Goal: Task Accomplishment & Management: Use online tool/utility

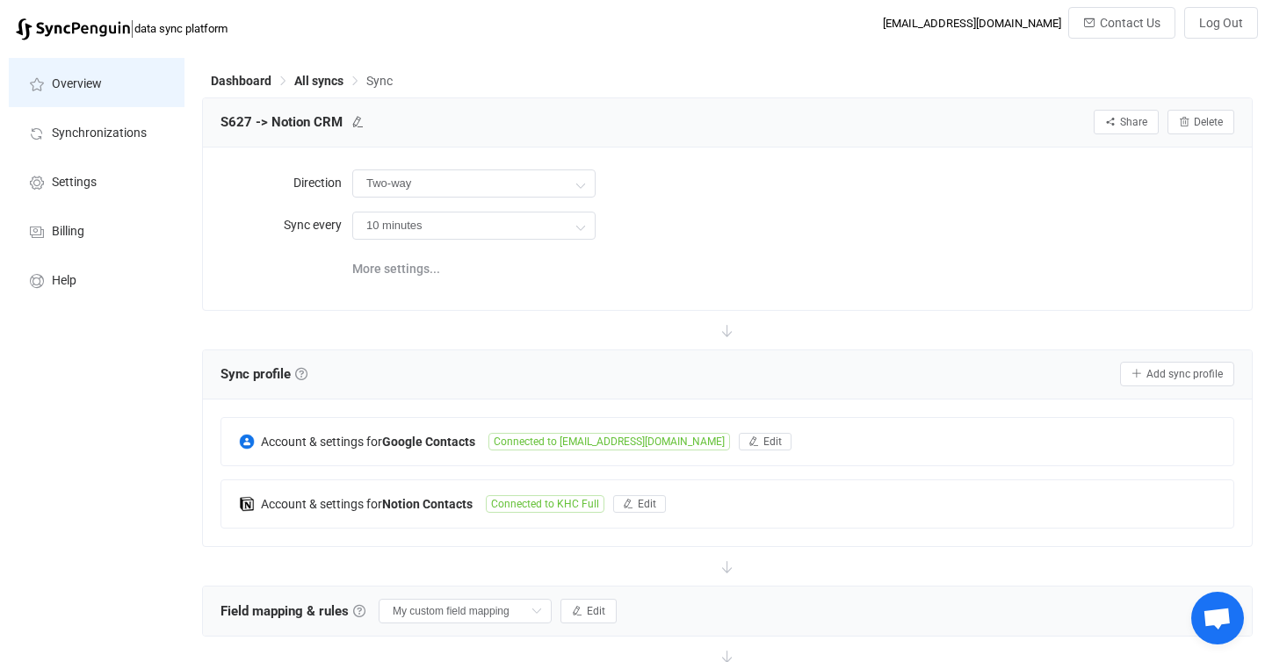
click at [105, 88] on li "Overview" at bounding box center [97, 82] width 176 height 49
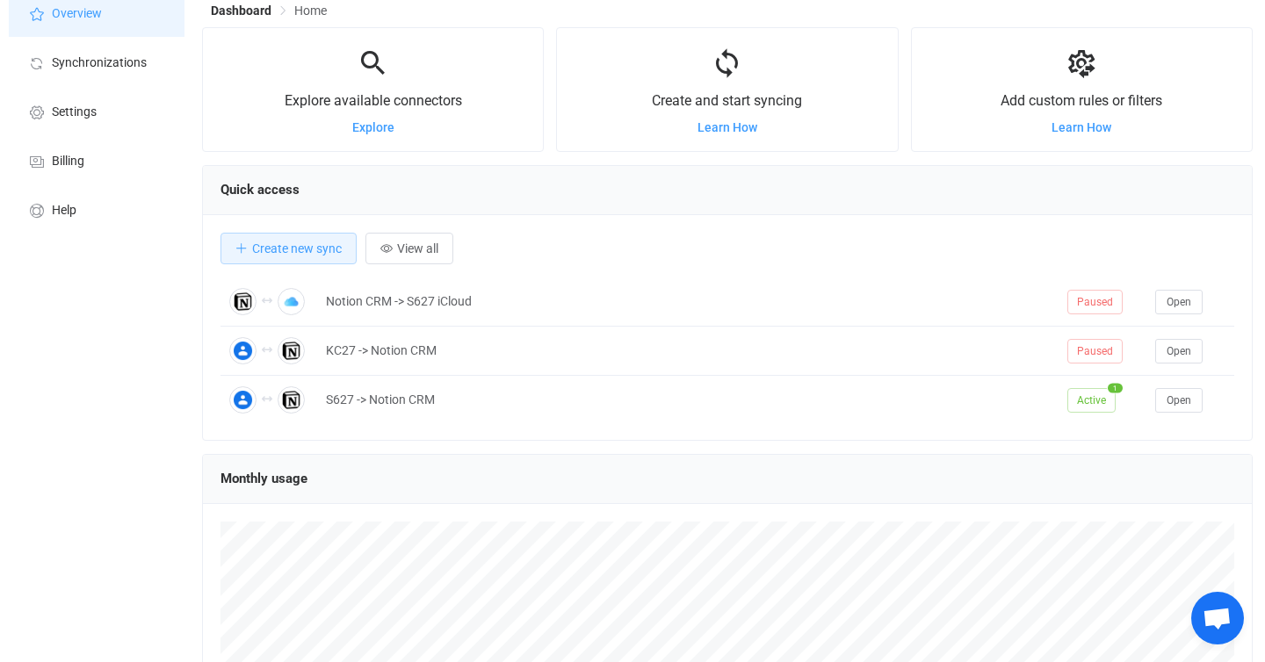
scroll to position [81, 0]
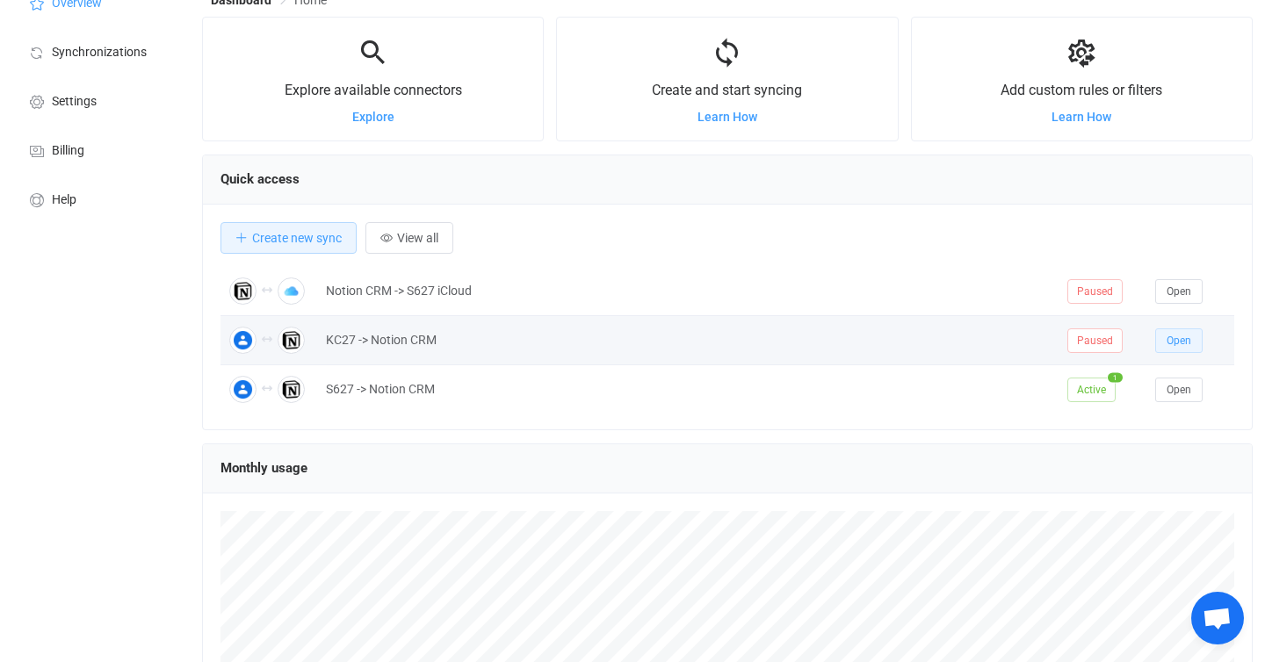
click at [1174, 346] on span "Open" at bounding box center [1179, 341] width 25 height 12
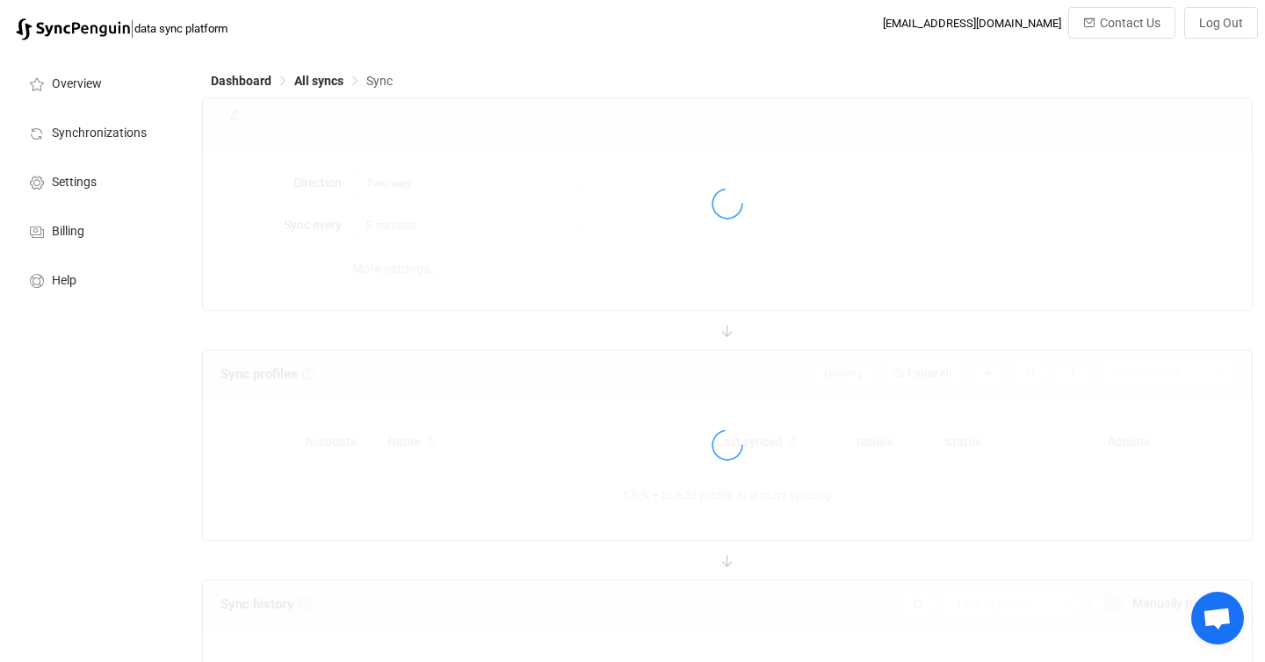
type input "10 minutes"
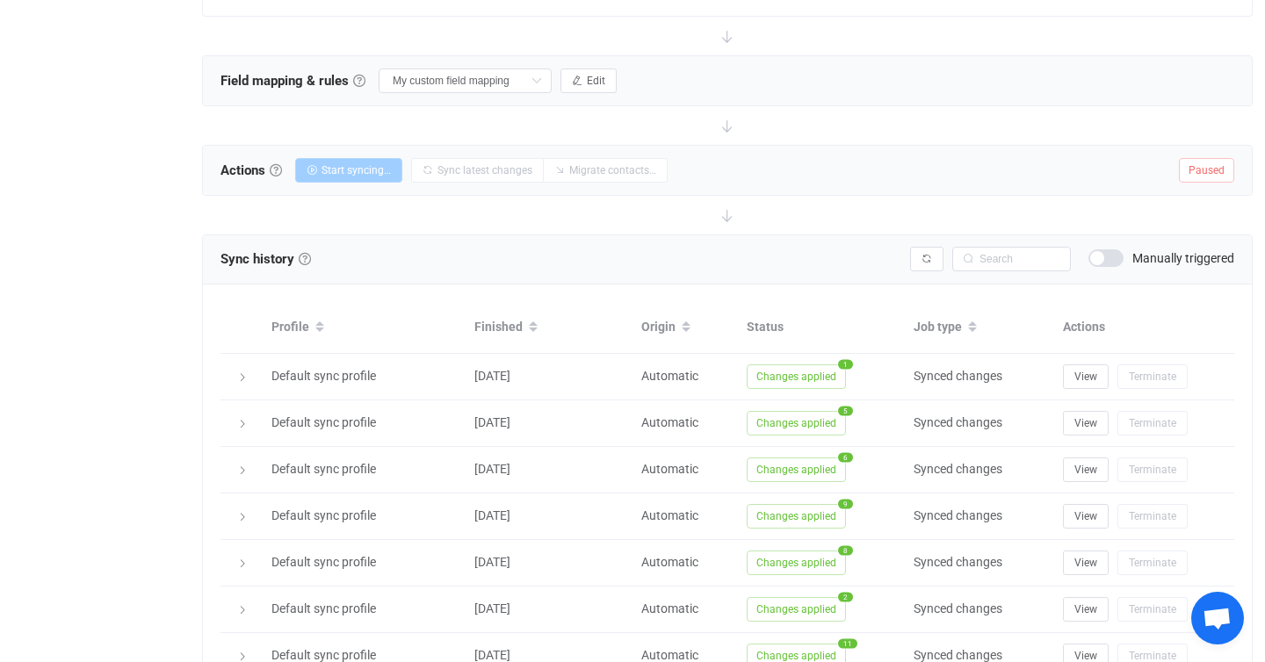
scroll to position [532, 0]
click at [371, 173] on button "Start syncing…" at bounding box center [348, 169] width 107 height 25
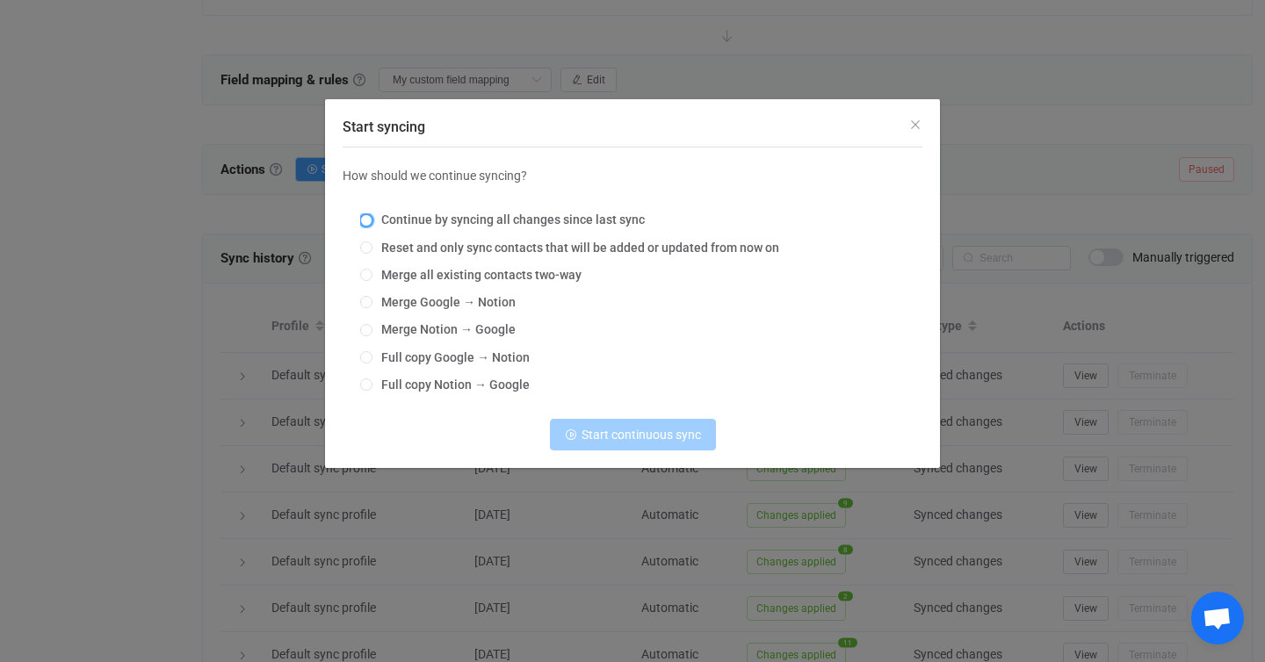
click at [367, 219] on span "Start syncing" at bounding box center [366, 220] width 12 height 12
click at [367, 219] on input "Continue by syncing all changes since last sync" at bounding box center [366, 221] width 12 height 14
radio input "true"
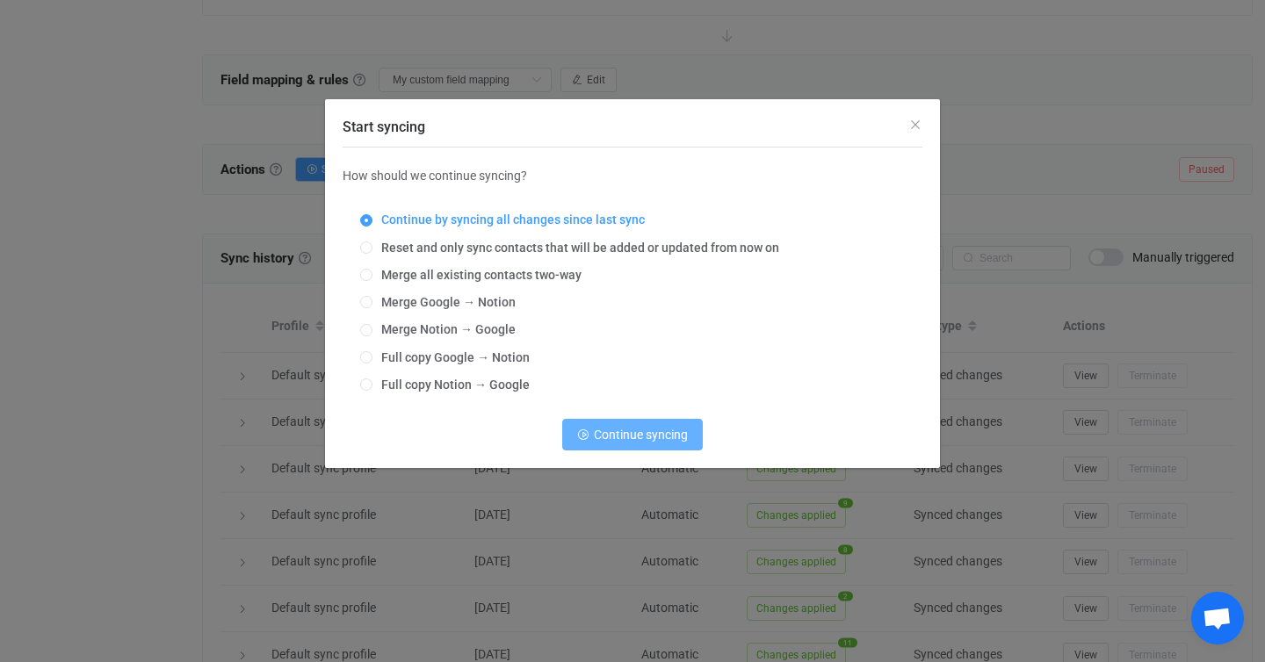
click at [655, 439] on span "Continue syncing" at bounding box center [641, 435] width 94 height 14
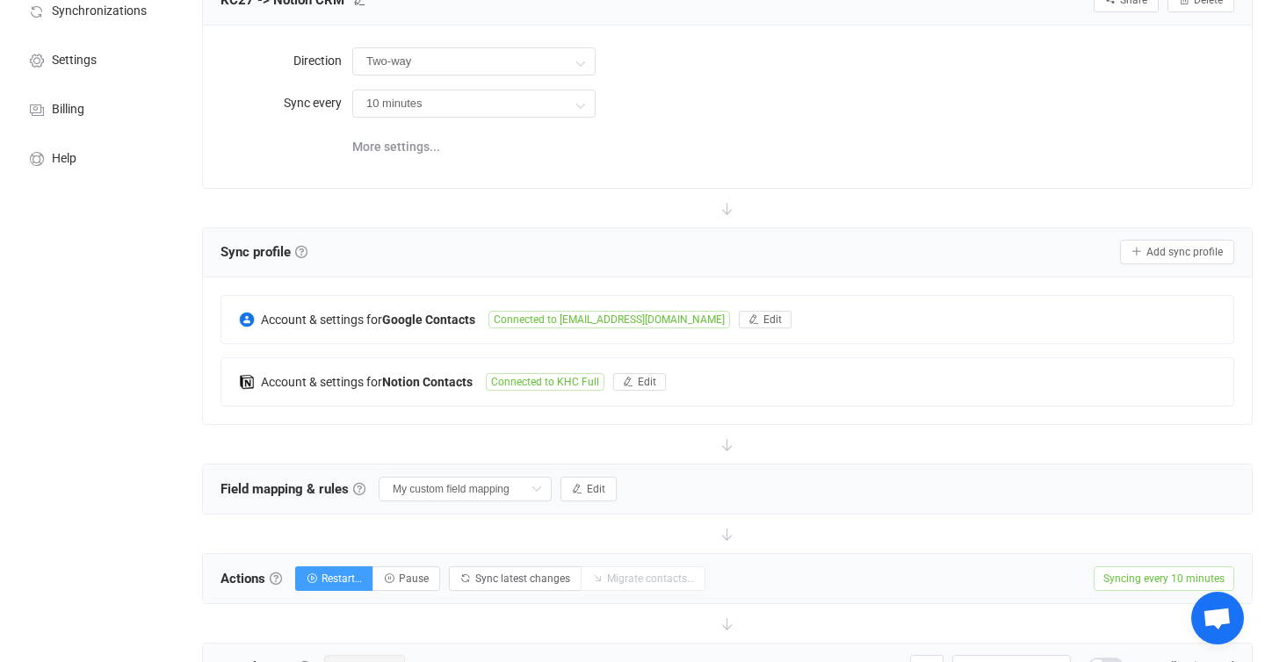
scroll to position [0, 0]
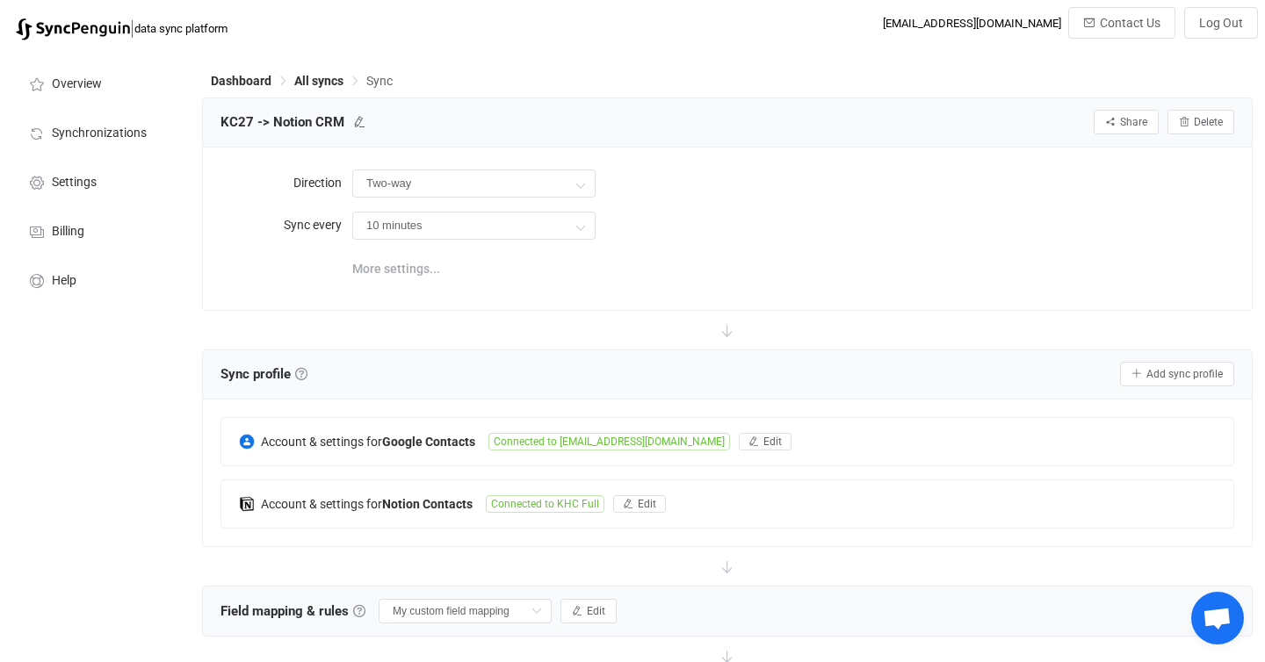
click at [417, 266] on span "More settings..." at bounding box center [396, 268] width 88 height 35
click at [581, 185] on icon at bounding box center [580, 184] width 22 height 35
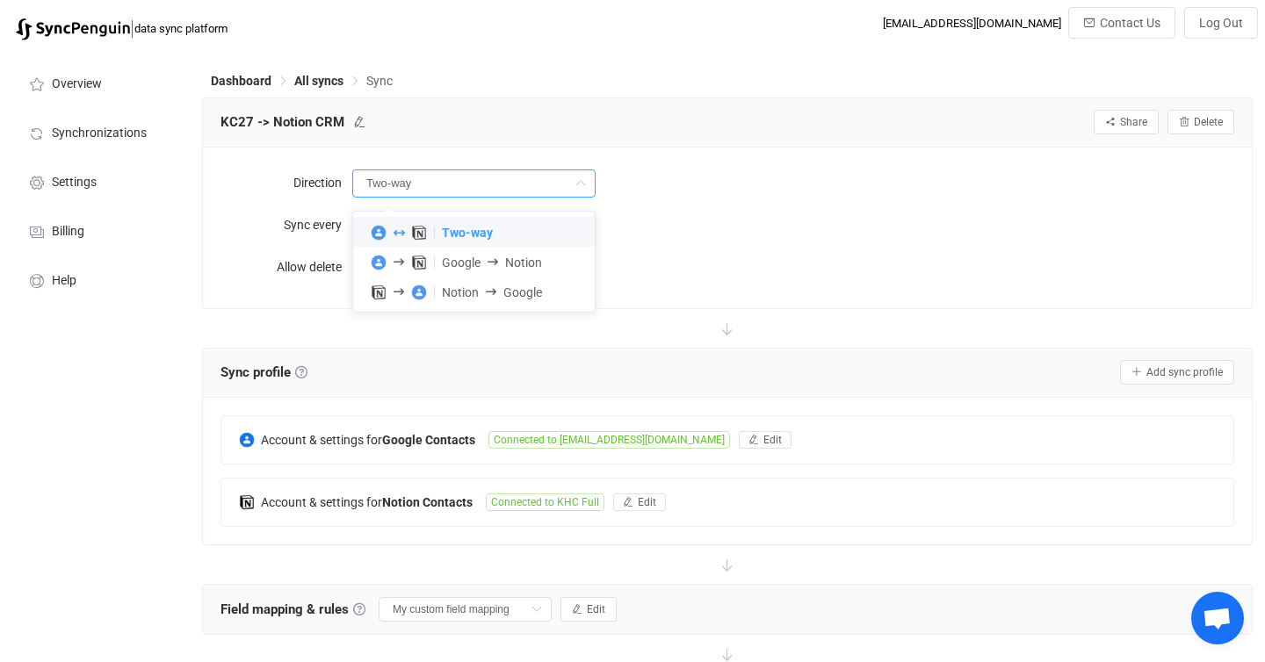
click at [466, 234] on span "Two-way" at bounding box center [467, 233] width 51 height 14
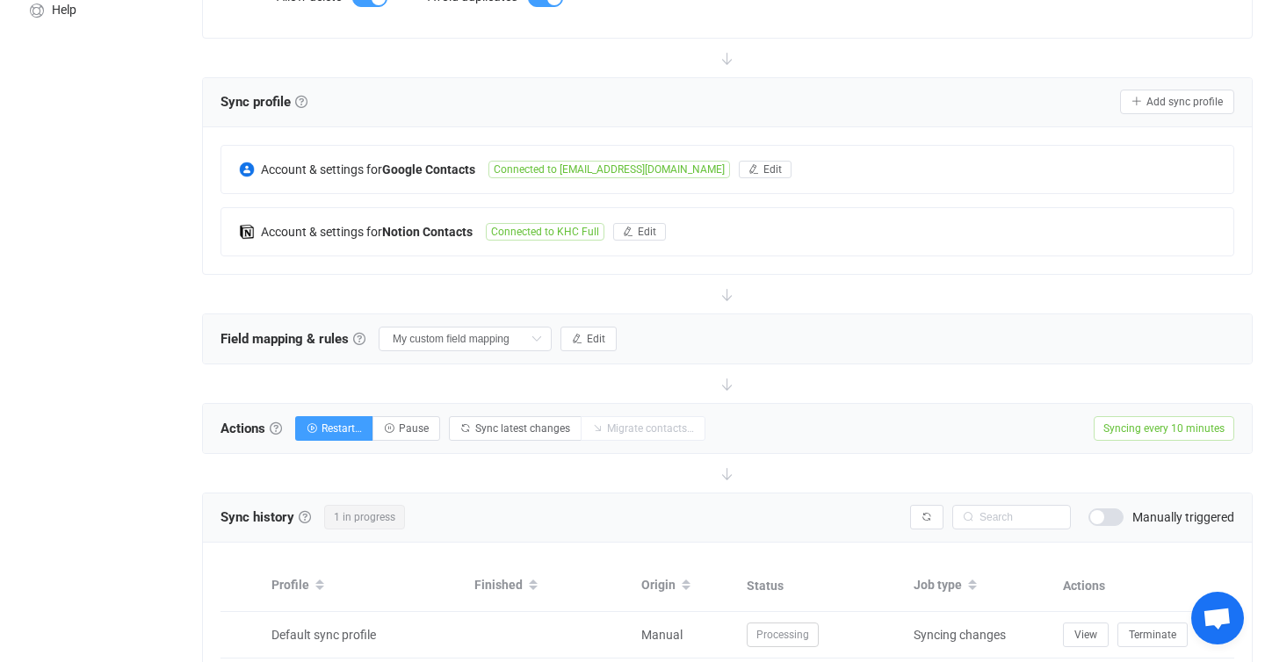
scroll to position [324, 0]
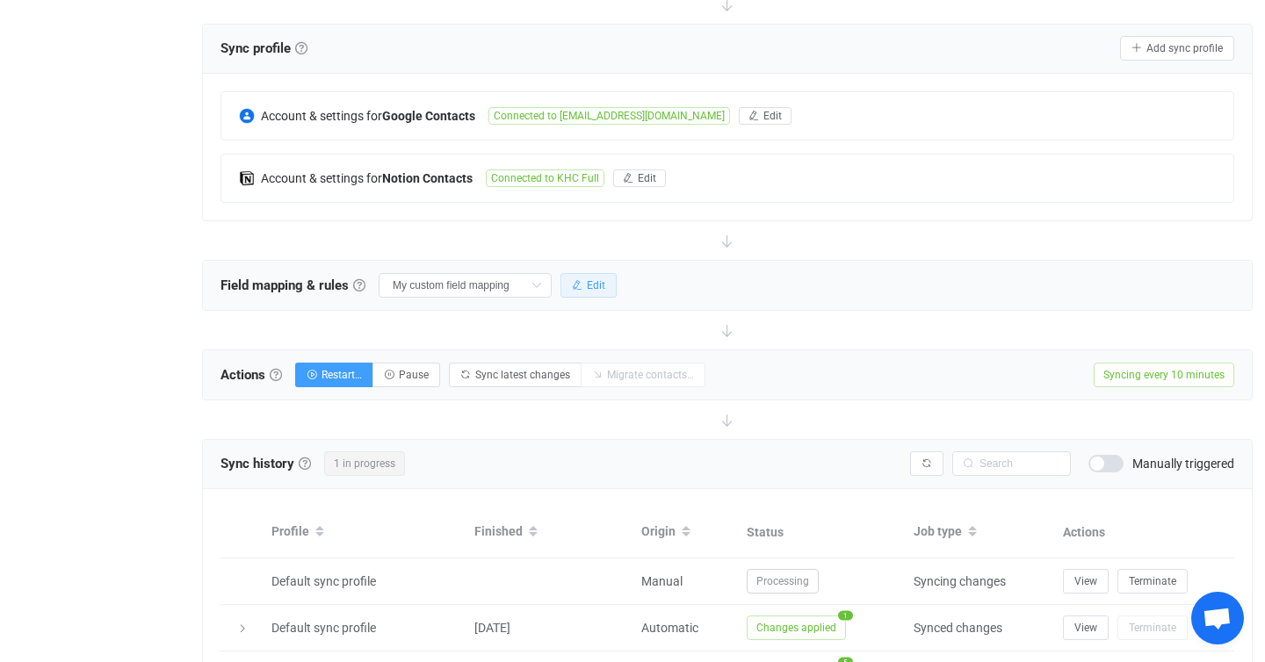
click at [587, 287] on span "Edit" at bounding box center [596, 285] width 18 height 12
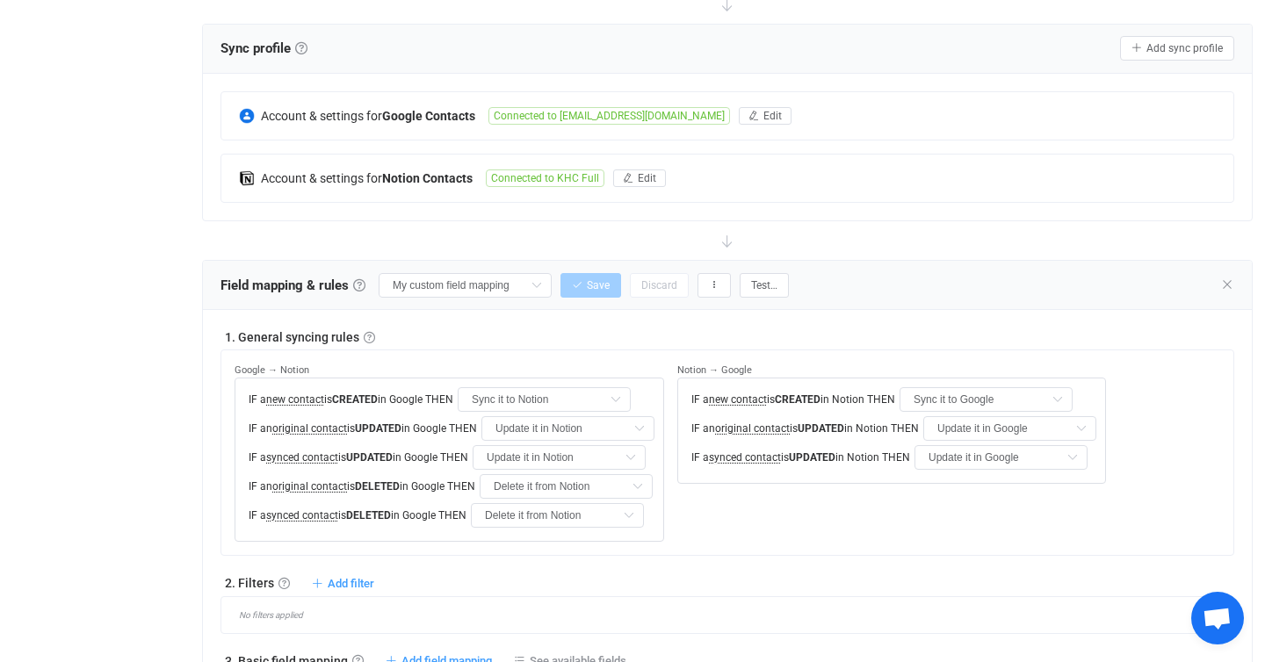
scroll to position [0, 0]
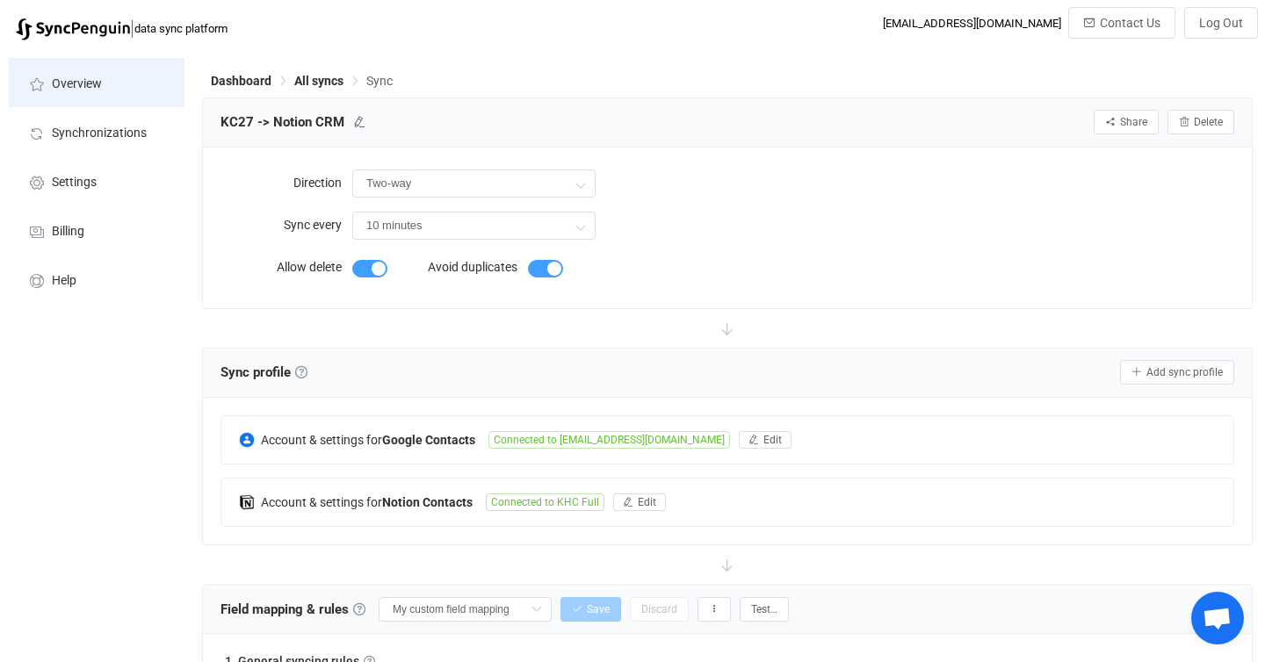
click at [127, 85] on li "Overview" at bounding box center [97, 82] width 176 height 49
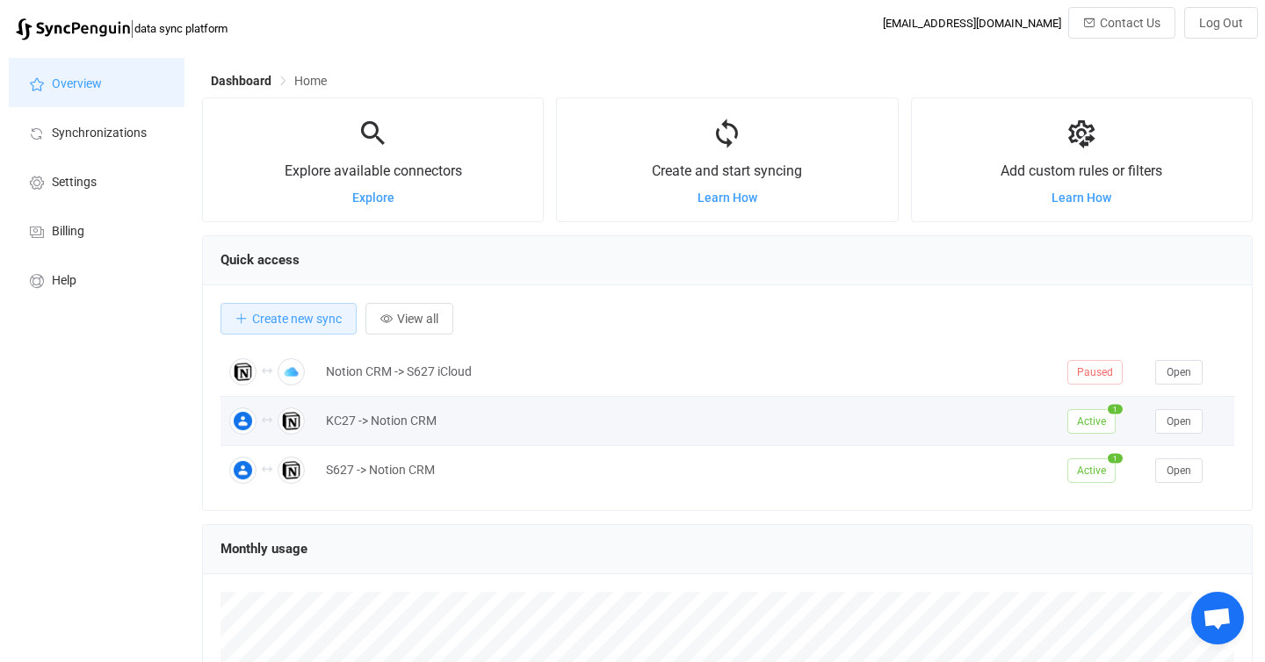
scroll to position [341, 1051]
